Goal: Task Accomplishment & Management: Complete application form

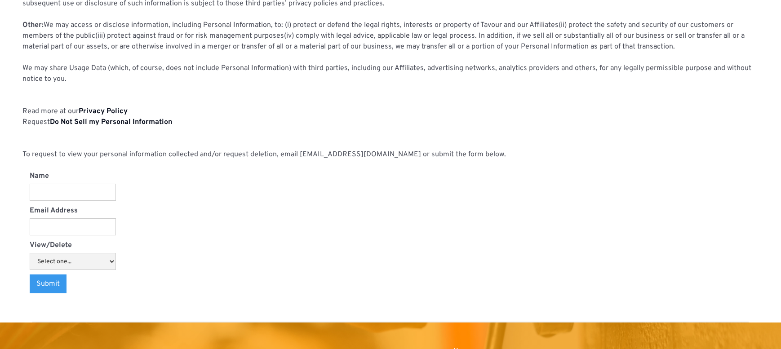
scroll to position [834, 0]
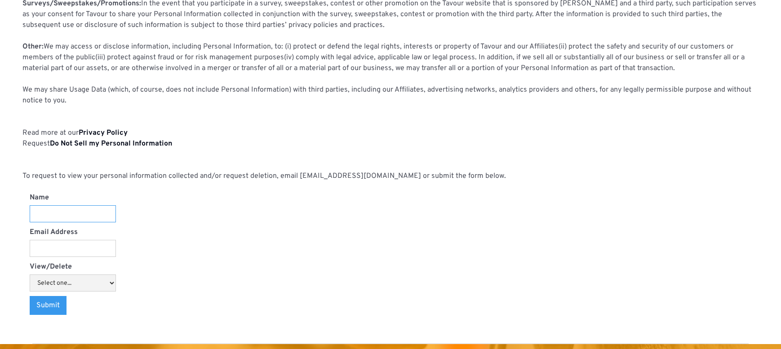
click at [84, 214] on input "Name" at bounding box center [73, 213] width 86 height 17
click at [106, 283] on select "Select one... View Delete" at bounding box center [73, 282] width 86 height 17
select select "Delete"
click at [30, 274] on select "Select one... View Delete" at bounding box center [73, 282] width 86 height 17
click at [61, 252] on input "Email Address" at bounding box center [73, 248] width 86 height 17
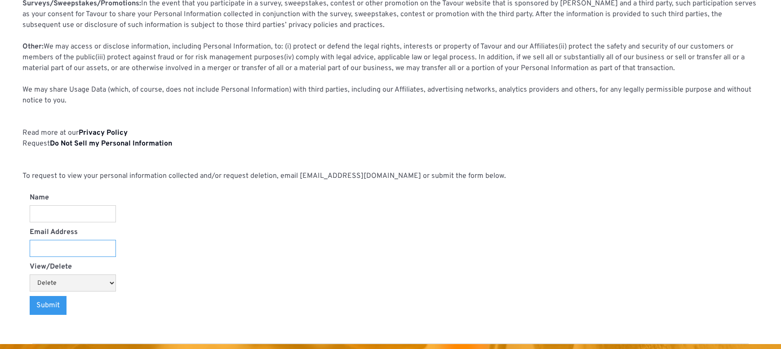
type input "jamshid.azarbeygi@gmail.com"
click at [62, 211] on input "Name" at bounding box center [73, 213] width 86 height 17
type input "Jamshid Azarbeygi"
click at [49, 304] on input "Submit" at bounding box center [48, 305] width 37 height 19
type input "Please wait..."
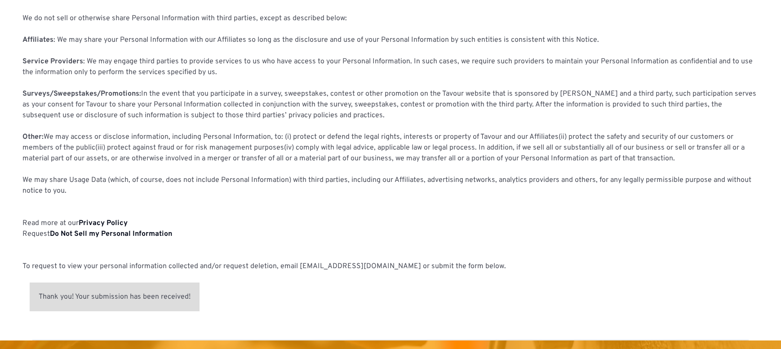
scroll to position [740, 0]
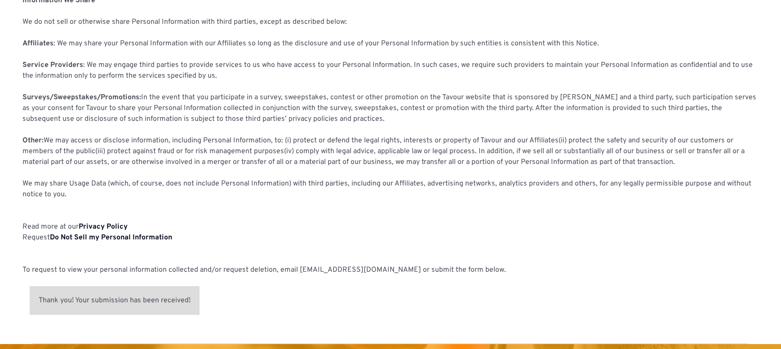
click at [164, 308] on div "Thank you! Your submission has been received!" at bounding box center [115, 300] width 170 height 29
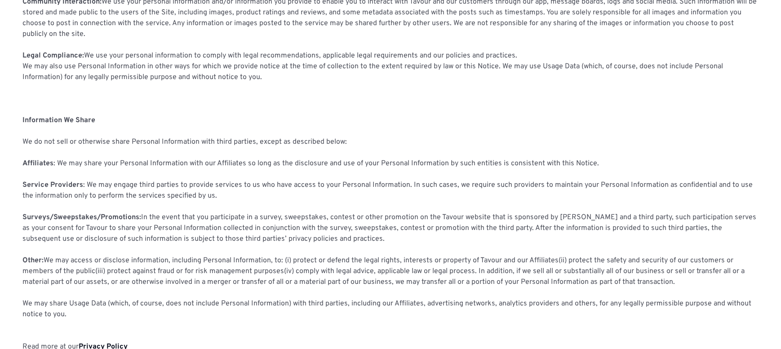
scroll to position [605, 0]
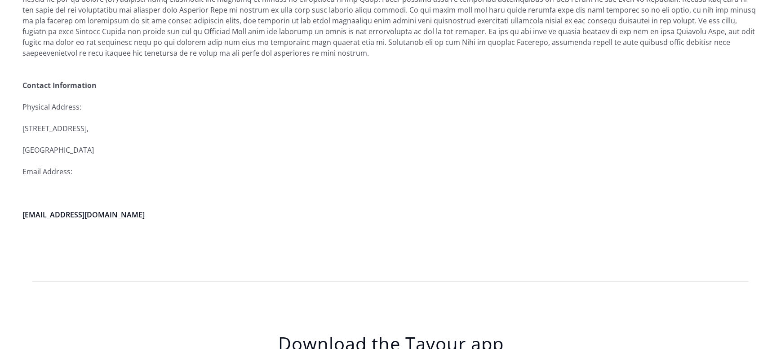
scroll to position [2442, 0]
